Goal: Transaction & Acquisition: Book appointment/travel/reservation

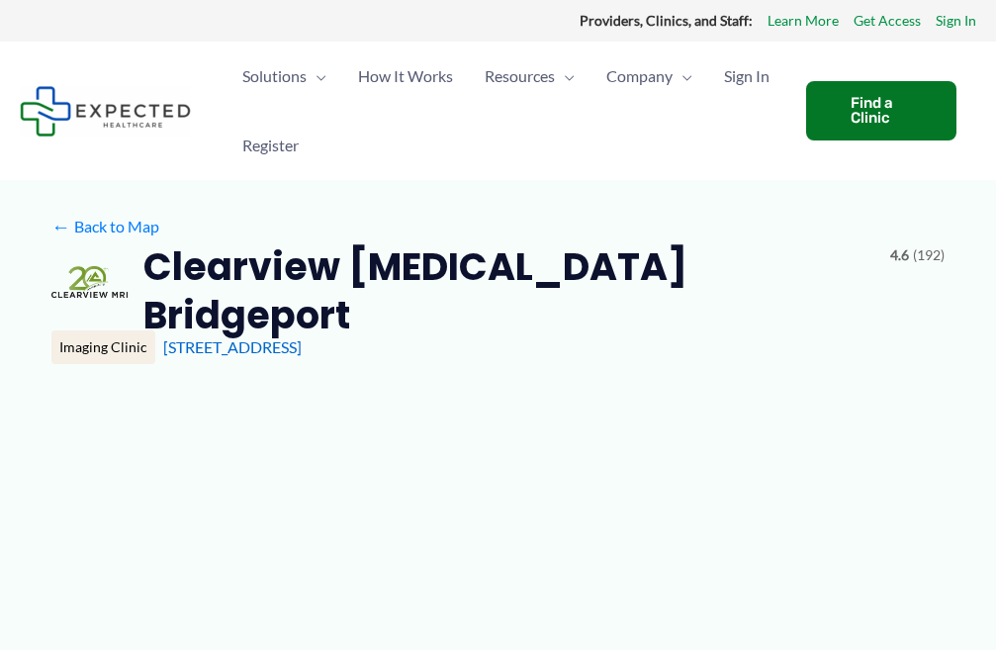
type input "**********"
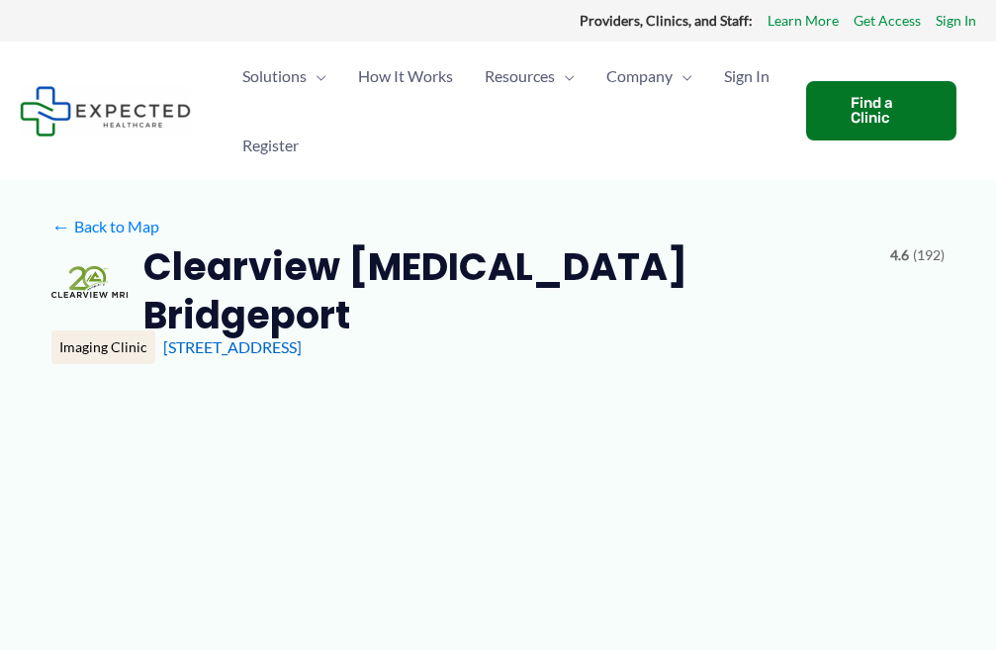
type input "**********"
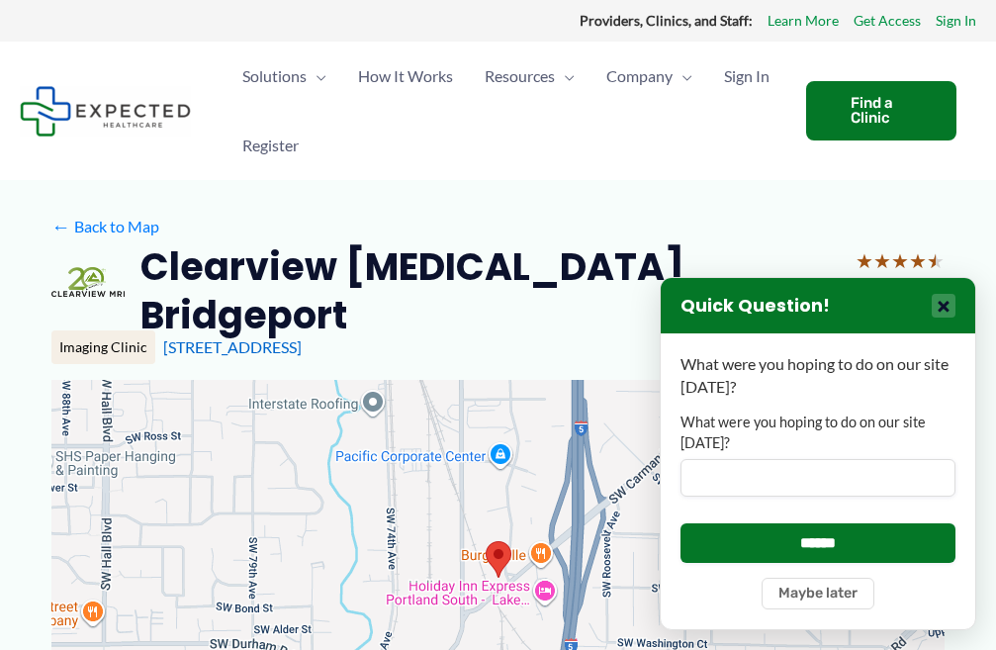
click at [948, 305] on button "×" at bounding box center [944, 306] width 24 height 24
